Goal: Check status: Check status

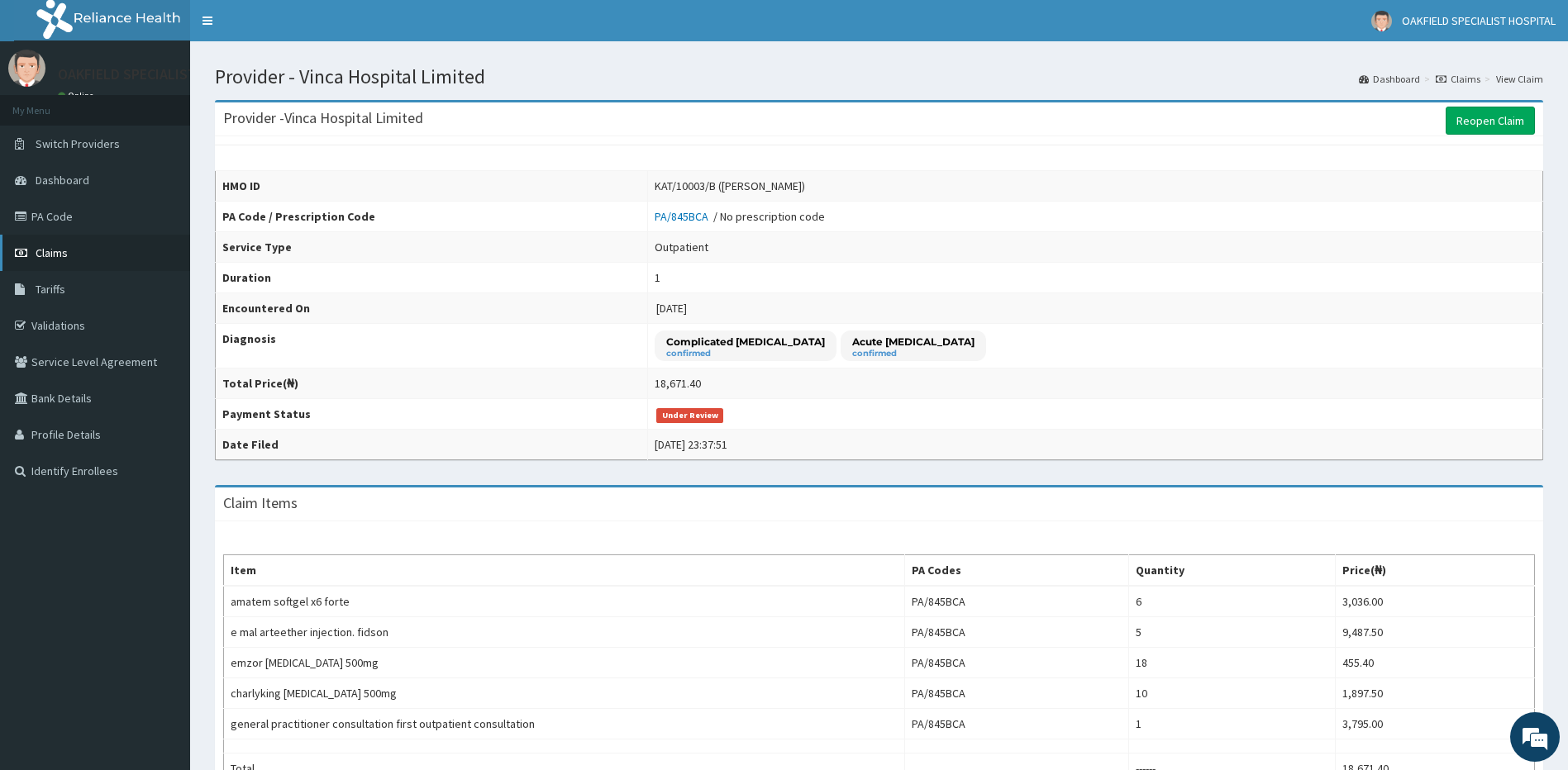
click at [94, 245] on link "Claims" at bounding box center [95, 253] width 190 height 37
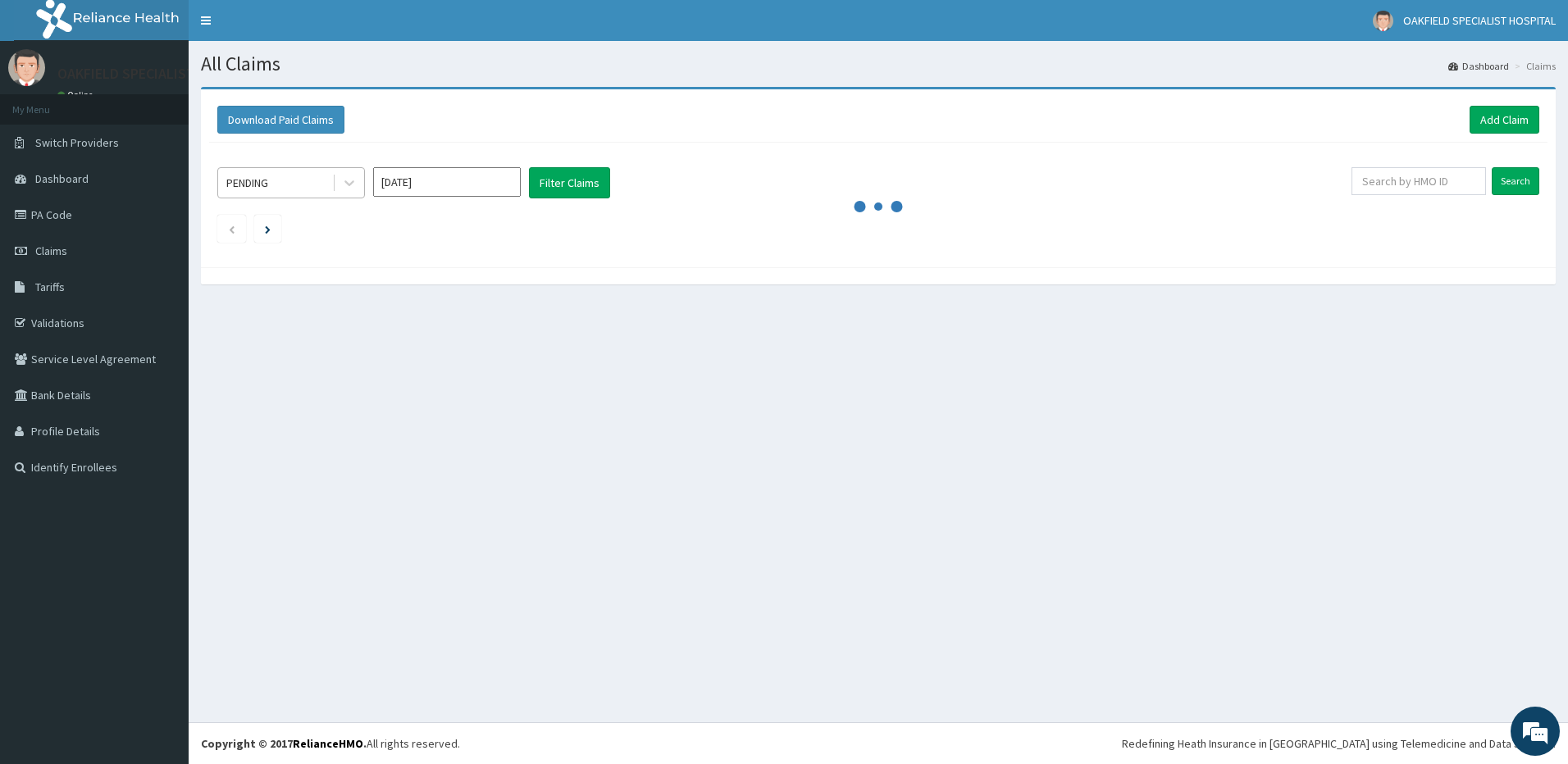
click at [303, 187] on div "PENDING" at bounding box center [275, 183] width 114 height 26
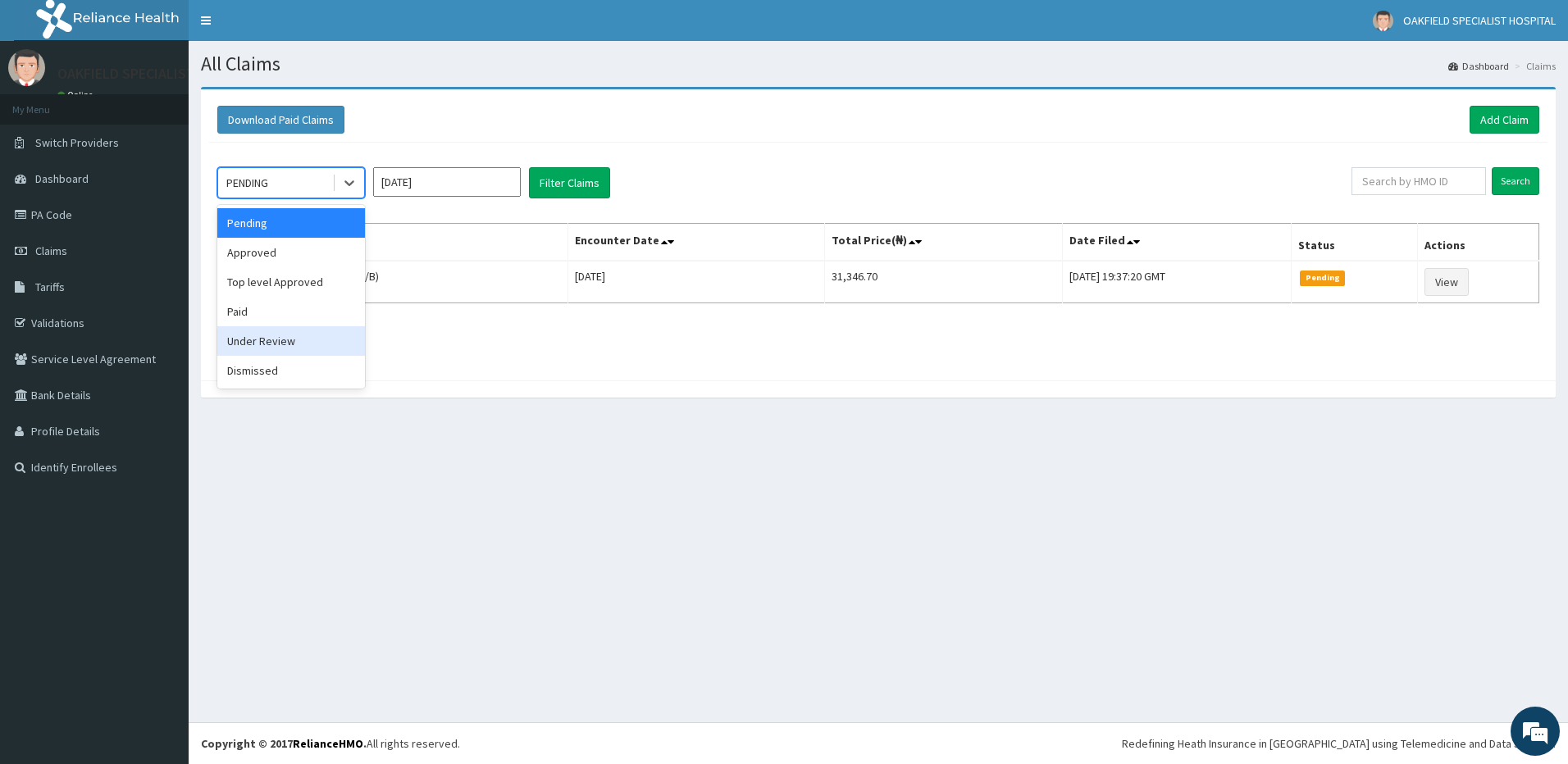
drag, startPoint x: 261, startPoint y: 344, endPoint x: 311, endPoint y: 314, distance: 58.3
click at [264, 336] on div "Under Review" at bounding box center [291, 341] width 148 height 30
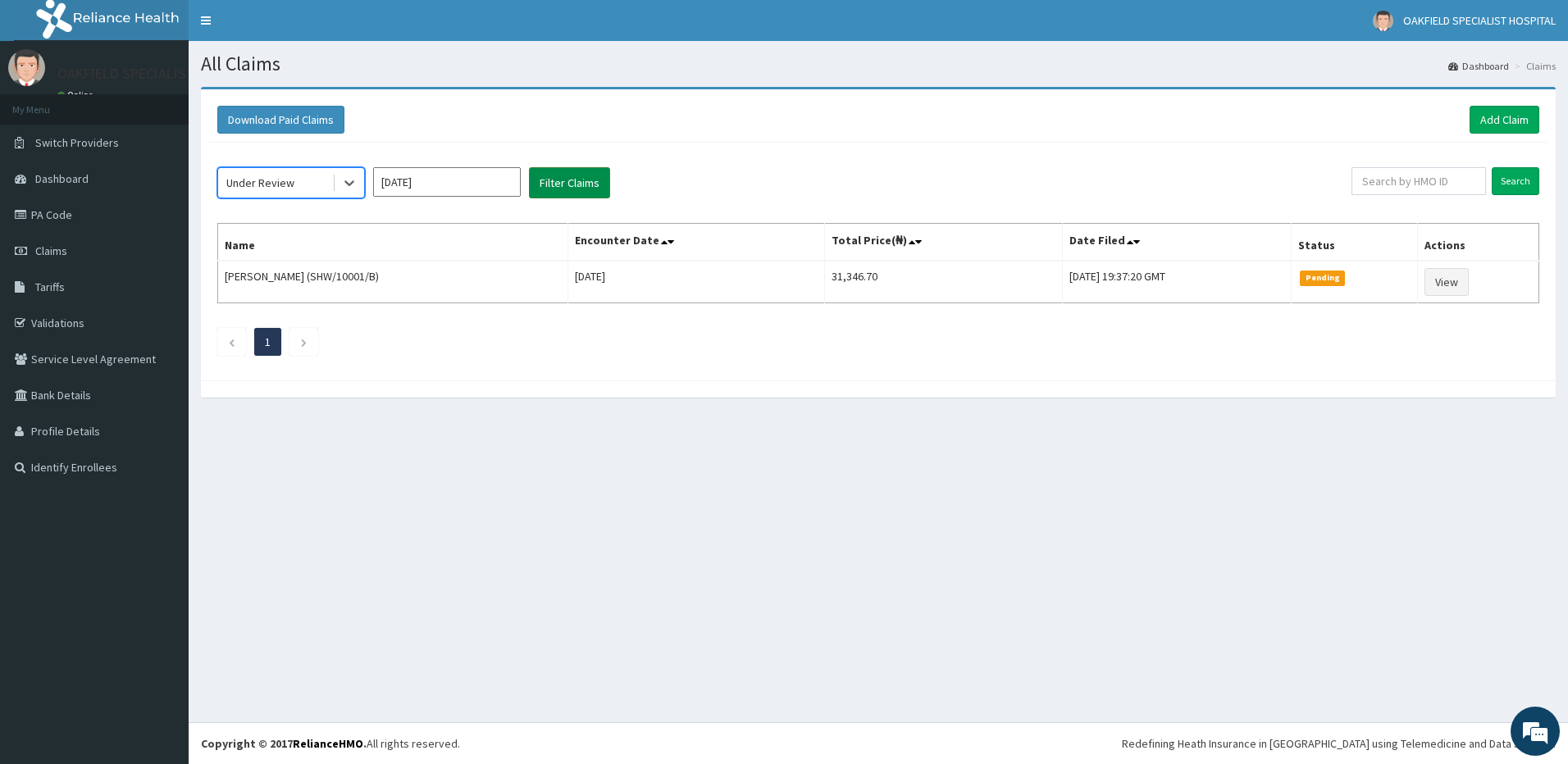
click at [598, 188] on button "Filter Claims" at bounding box center [570, 183] width 81 height 31
